Goal: Task Accomplishment & Management: Manage account settings

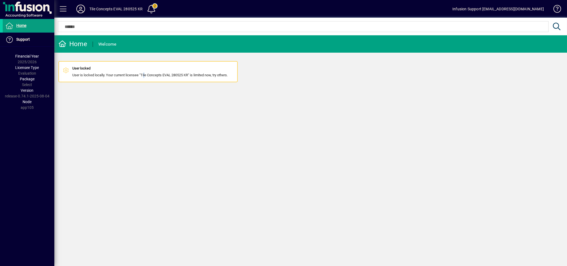
click at [144, 76] on div "User locked User is locked locally. Your current licensee "Tile Concepts EVAL 2…" at bounding box center [149, 72] width 155 height 12
click at [80, 8] on icon at bounding box center [80, 9] width 11 height 9
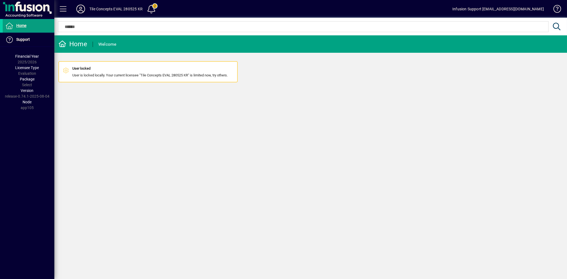
drag, startPoint x: 257, startPoint y: 135, endPoint x: 249, endPoint y: 135, distance: 7.9
click at [256, 135] on div "Home Welcome User locked User is locked locally. Your current licensee "Tile Co…" at bounding box center [310, 157] width 513 height 244
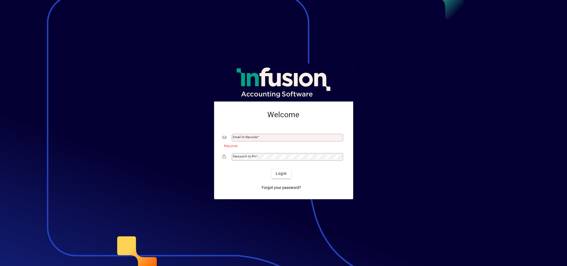
click at [403, 53] on div at bounding box center [283, 133] width 567 height 266
click at [247, 137] on mat-label "Email or Barcode" at bounding box center [245, 137] width 24 height 4
click at [247, 137] on input "Email or Barcode" at bounding box center [288, 138] width 110 height 4
type input "**********"
click at [279, 171] on span "submit" at bounding box center [282, 173] width 20 height 13
